Goal: Task Accomplishment & Management: Use online tool/utility

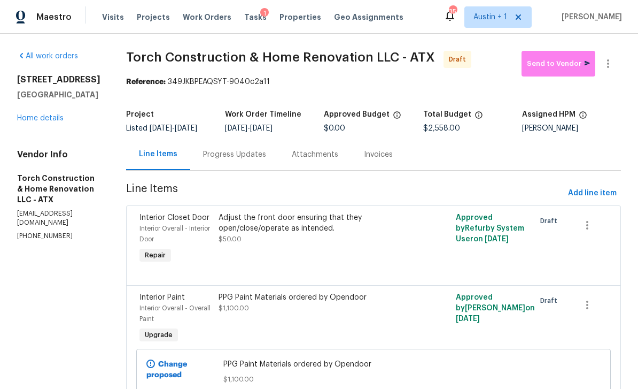
click at [149, 18] on span "Projects" at bounding box center [153, 17] width 33 height 11
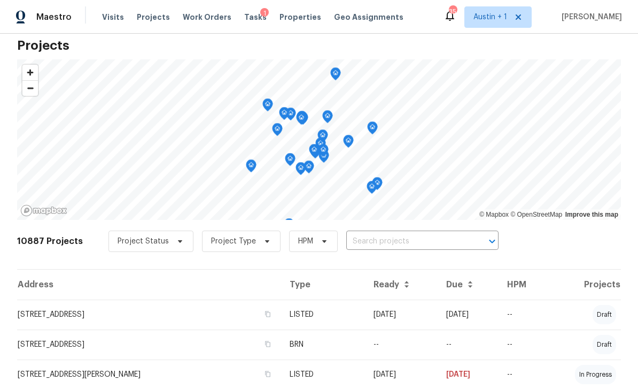
scroll to position [20, 0]
click at [194, 22] on span "Work Orders" at bounding box center [207, 17] width 49 height 11
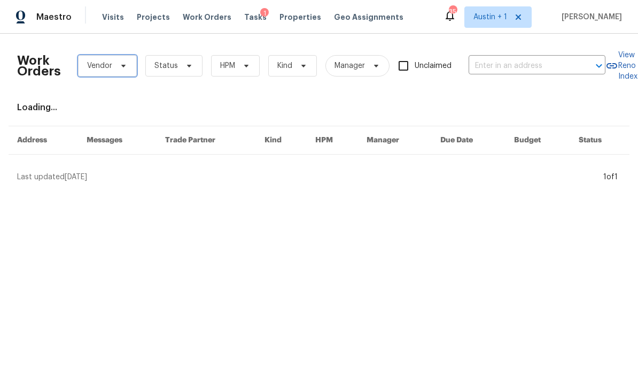
click at [111, 64] on span "Vendor" at bounding box center [99, 65] width 25 height 11
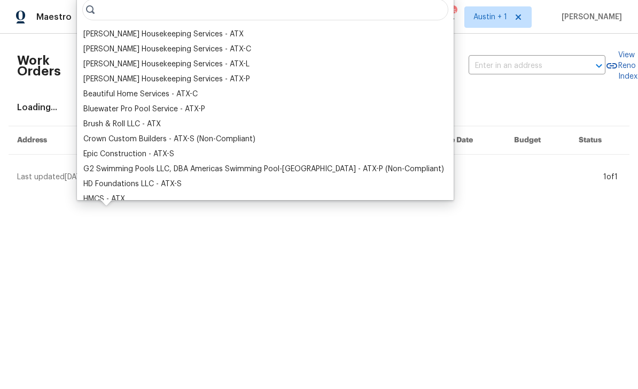
click at [105, 35] on div "[PERSON_NAME] Housekeeping Services - ATX" at bounding box center [163, 34] width 160 height 11
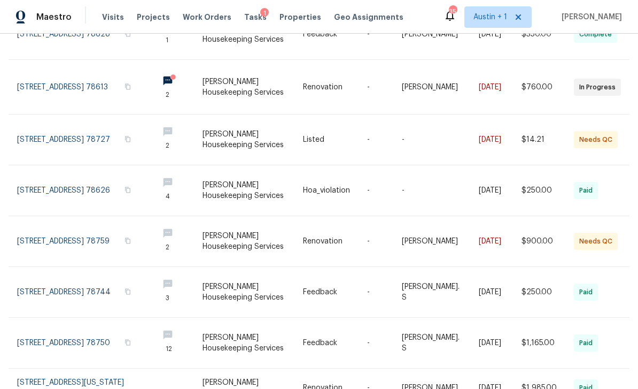
scroll to position [260, 0]
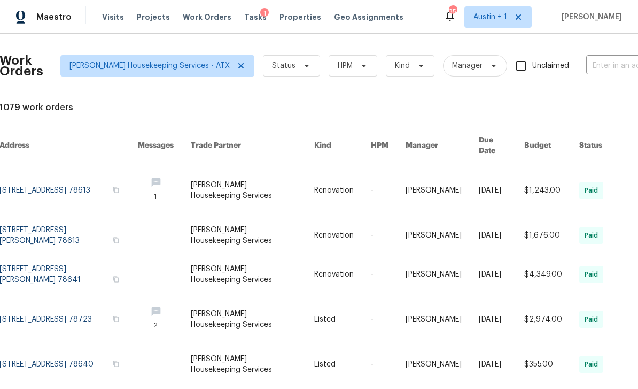
scroll to position [0, 17]
click at [273, 64] on span "Status" at bounding box center [285, 65] width 24 height 11
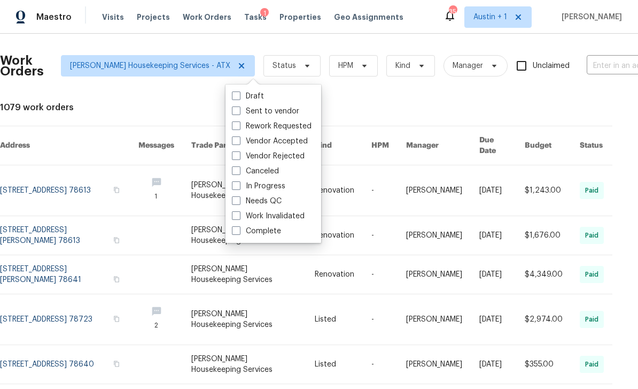
click at [238, 183] on span at bounding box center [236, 185] width 9 height 9
click at [238, 183] on input "In Progress" at bounding box center [235, 184] width 7 height 7
checkbox input "true"
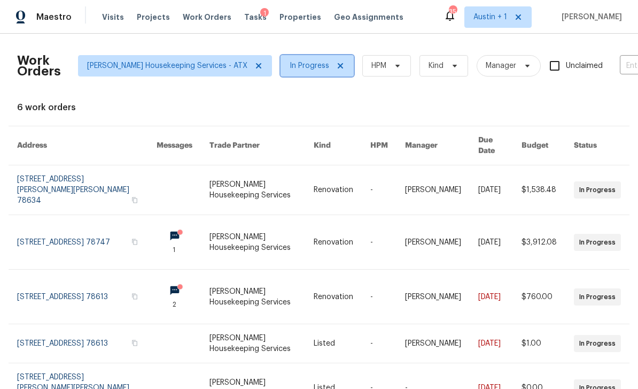
click at [290, 67] on span "In Progress" at bounding box center [310, 65] width 40 height 11
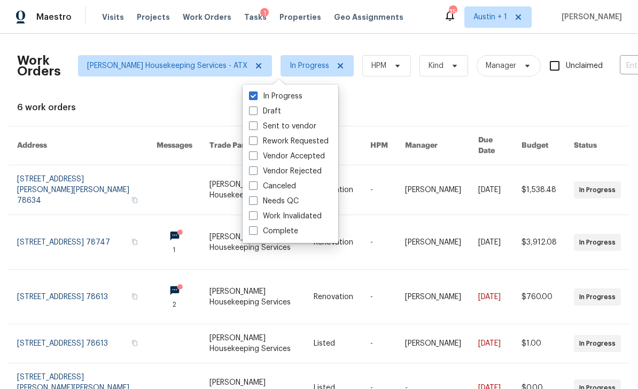
click at [253, 126] on span at bounding box center [253, 125] width 9 height 9
click at [253, 126] on input "Sent to vendor" at bounding box center [252, 124] width 7 height 7
checkbox input "true"
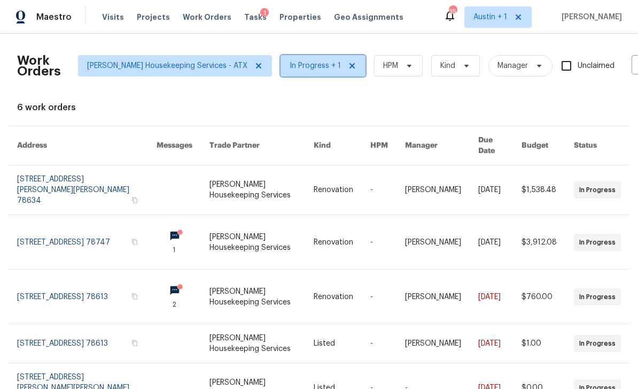
click at [348, 61] on icon at bounding box center [352, 65] width 9 height 9
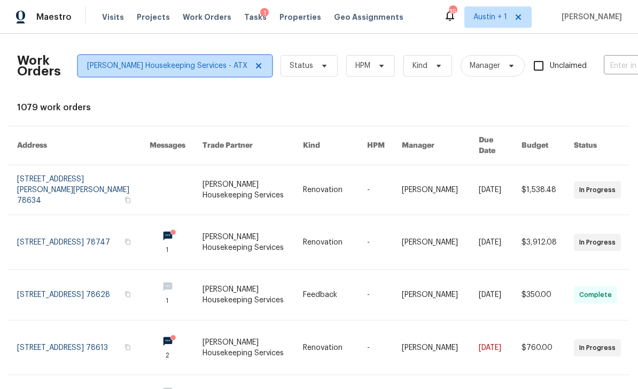
click at [255, 61] on icon at bounding box center [259, 65] width 9 height 9
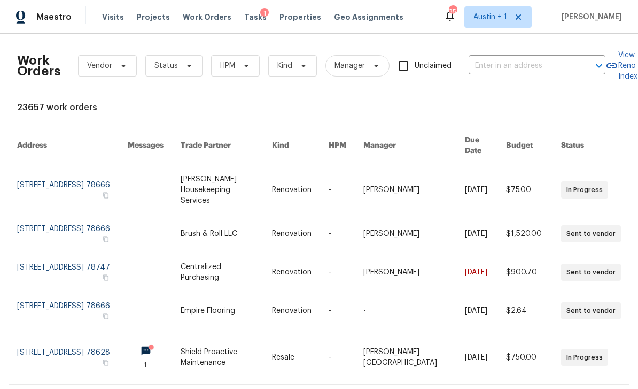
click at [283, 21] on span "Properties" at bounding box center [301, 17] width 42 height 11
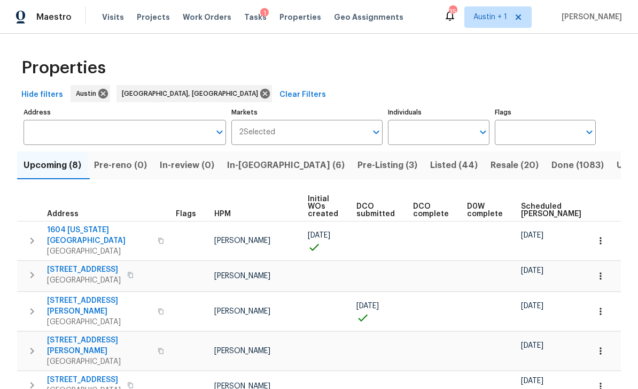
click at [253, 169] on span "In-[GEOGRAPHIC_DATA] (6)" at bounding box center [286, 165] width 118 height 15
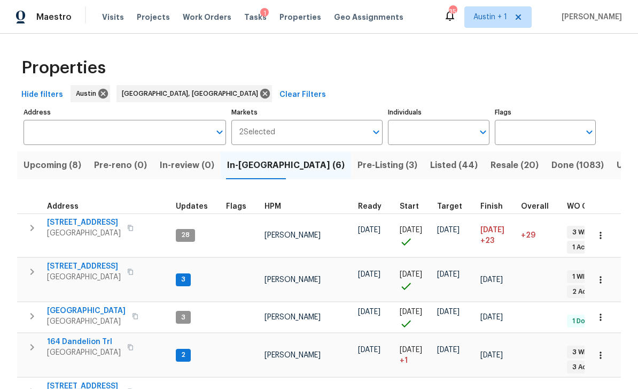
click at [67, 222] on span "[STREET_ADDRESS]" at bounding box center [84, 222] width 74 height 11
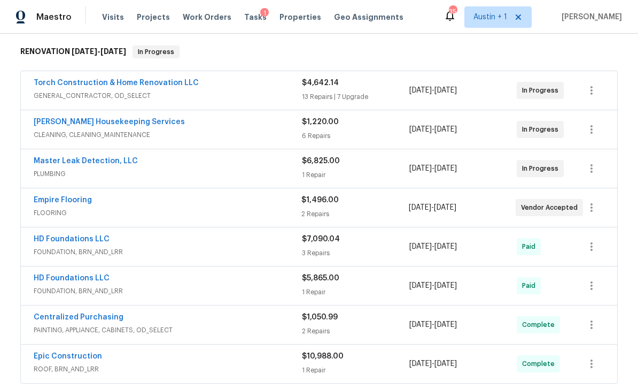
scroll to position [191, 0]
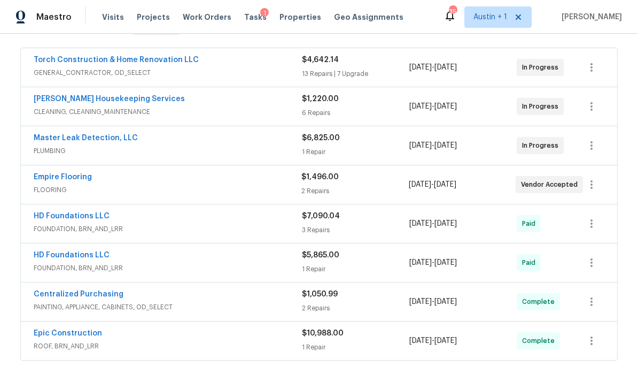
click at [50, 110] on span "CLEANING, CLEANING_MAINTENANCE" at bounding box center [168, 111] width 268 height 11
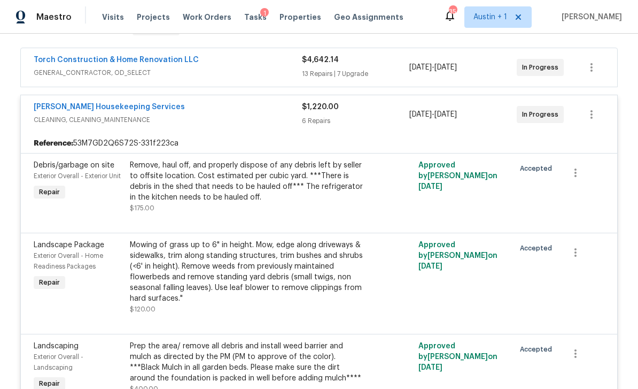
click at [159, 182] on div "Remove, haul off, and properly dispose of any debris left by seller to offsite …" at bounding box center [247, 181] width 234 height 43
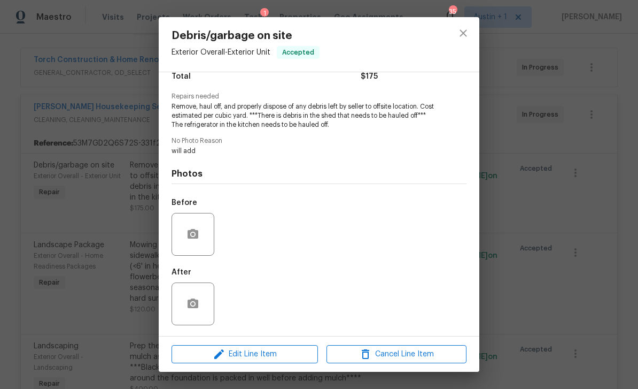
scroll to position [97, 0]
click at [201, 238] on button "button" at bounding box center [193, 234] width 26 height 26
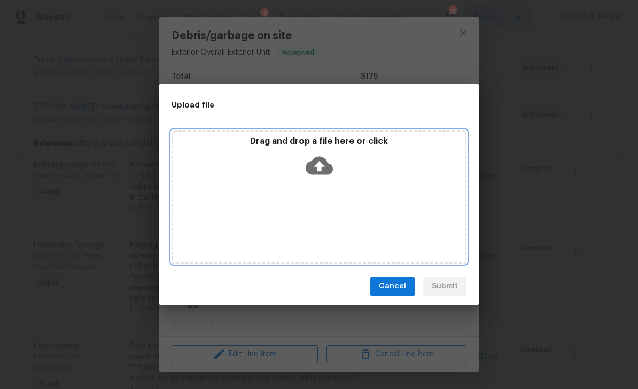
click at [324, 167] on icon at bounding box center [319, 165] width 27 height 18
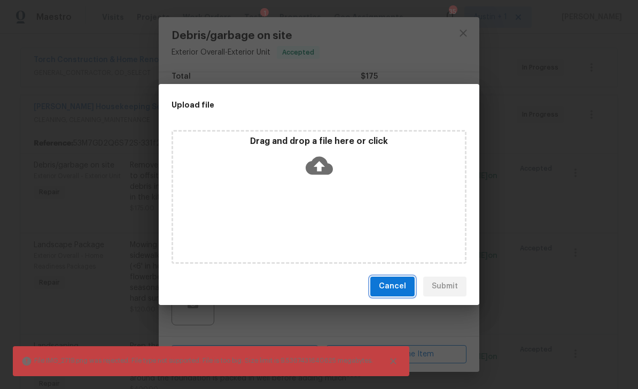
click at [385, 282] on span "Cancel" at bounding box center [392, 286] width 27 height 13
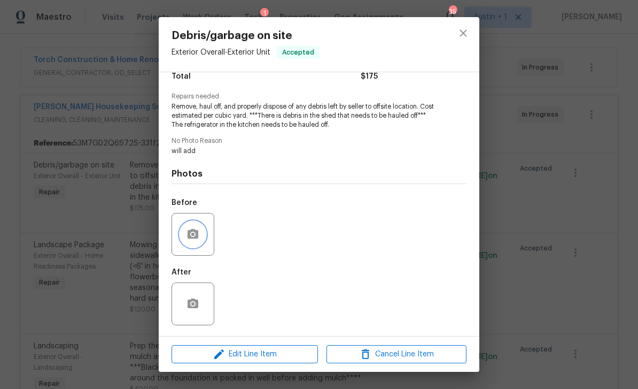
click at [189, 236] on icon "button" at bounding box center [193, 234] width 11 height 10
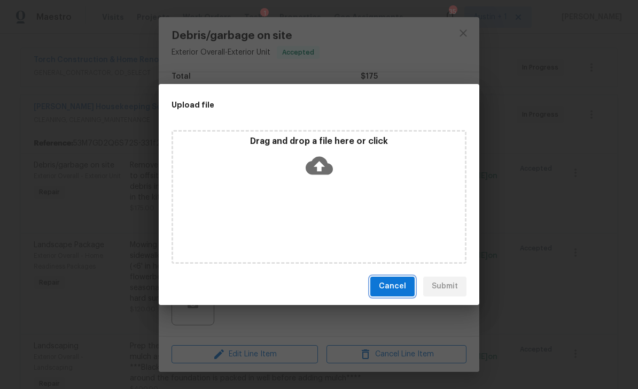
click at [382, 283] on span "Cancel" at bounding box center [392, 286] width 27 height 13
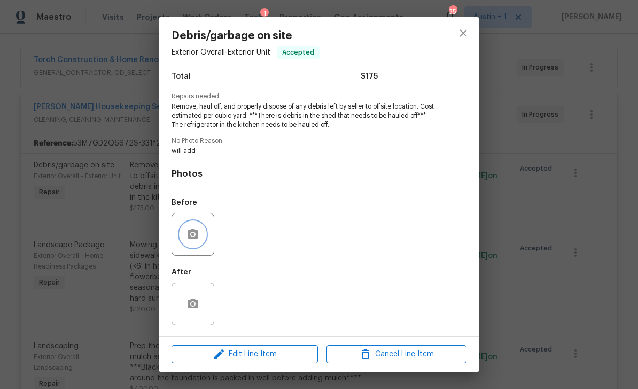
click at [197, 232] on icon "button" at bounding box center [193, 234] width 11 height 10
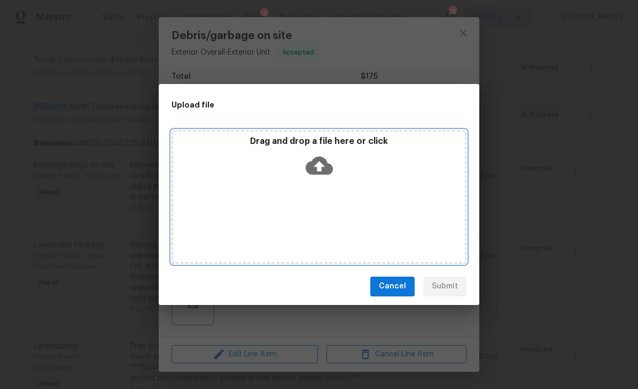
click at [319, 163] on icon at bounding box center [319, 165] width 27 height 27
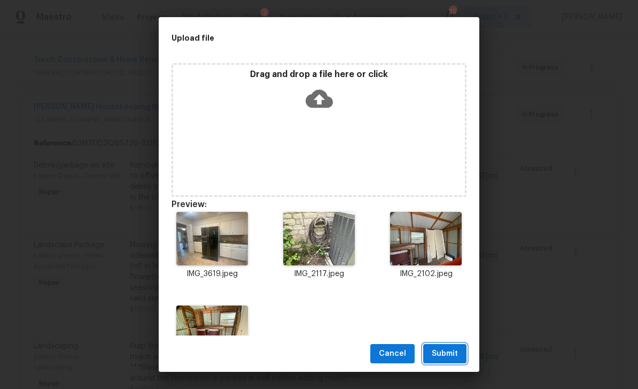
click at [452, 350] on span "Submit" at bounding box center [445, 353] width 26 height 13
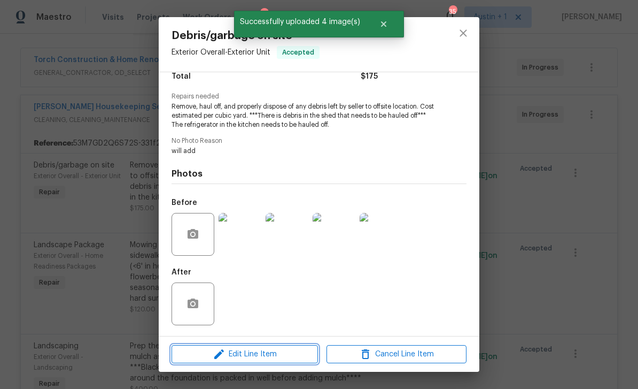
click at [257, 352] on span "Edit Line Item" at bounding box center [245, 354] width 140 height 13
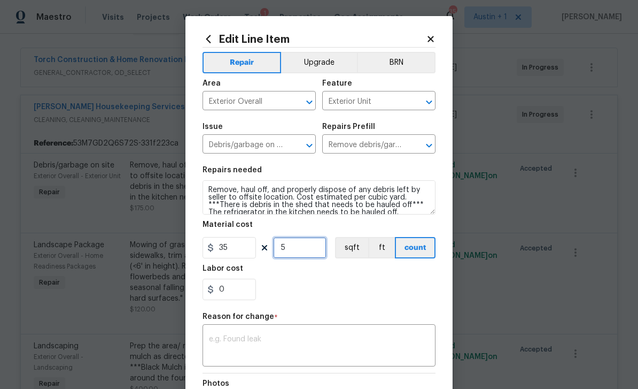
click at [296, 250] on input "5" at bounding box center [299, 247] width 53 height 21
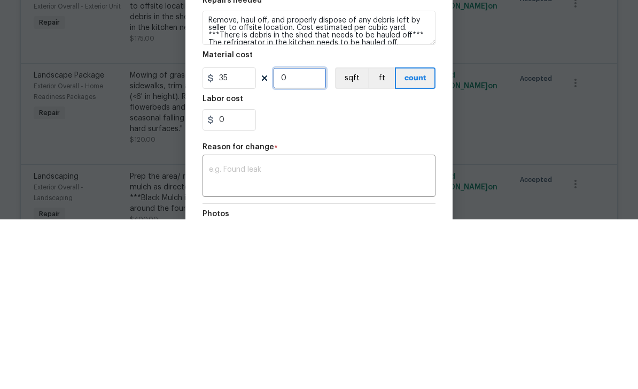
type input "8"
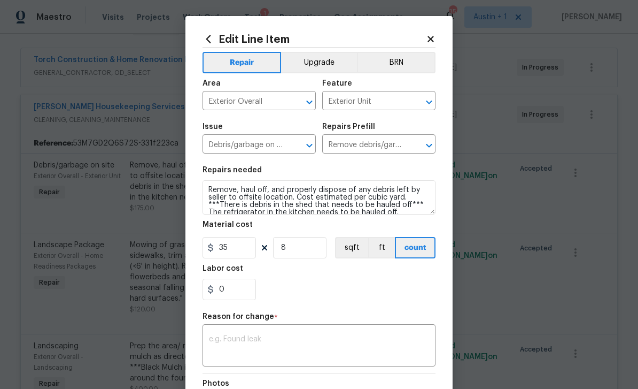
click at [250, 339] on textarea at bounding box center [319, 346] width 220 height 22
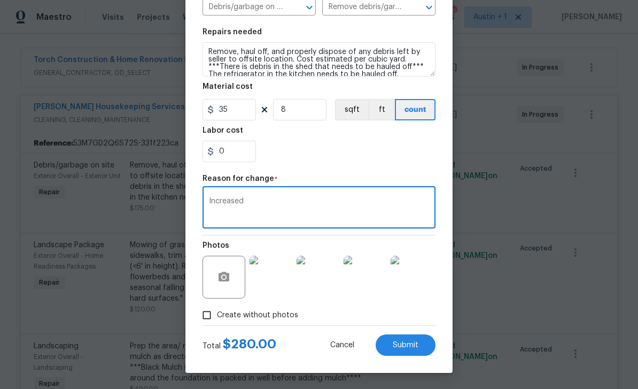
scroll to position [140, 0]
type textarea "Increased"
click at [413, 346] on span "Submit" at bounding box center [406, 345] width 26 height 8
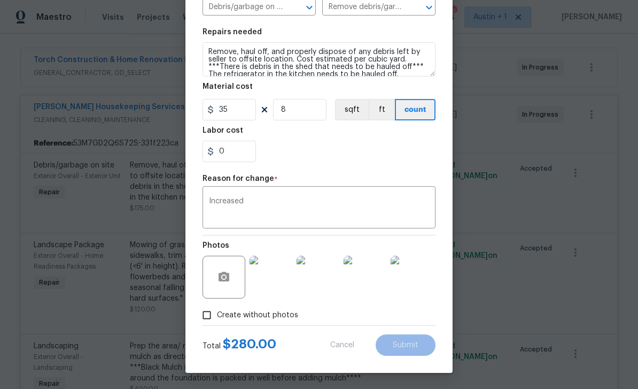
type input "5"
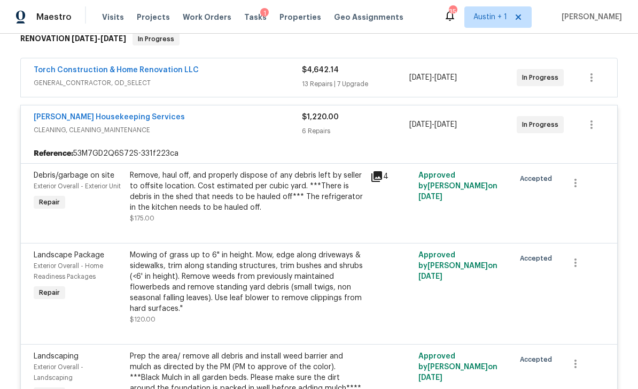
scroll to position [181, 0]
click at [159, 249] on div "Mowing of grass up to 6" in height. Mow, edge along driveways & sidewalks, trim…" at bounding box center [247, 281] width 234 height 64
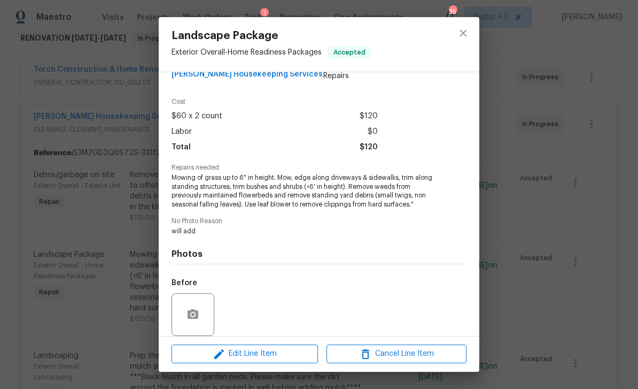
scroll to position [75, 0]
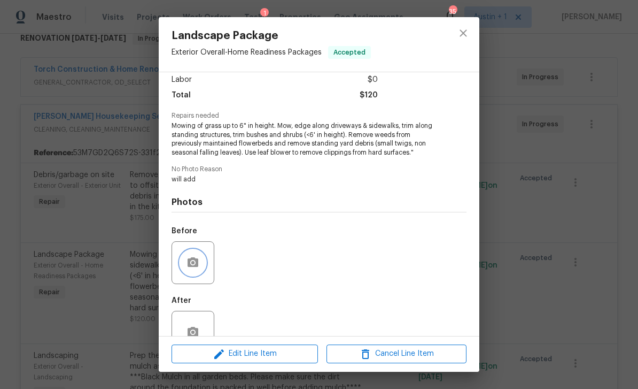
click at [190, 260] on icon "button" at bounding box center [193, 262] width 13 height 13
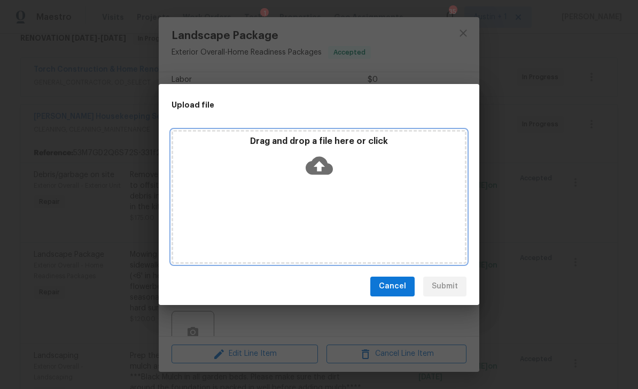
click at [315, 161] on icon at bounding box center [319, 165] width 27 height 18
